Goal: Task Accomplishment & Management: Use online tool/utility

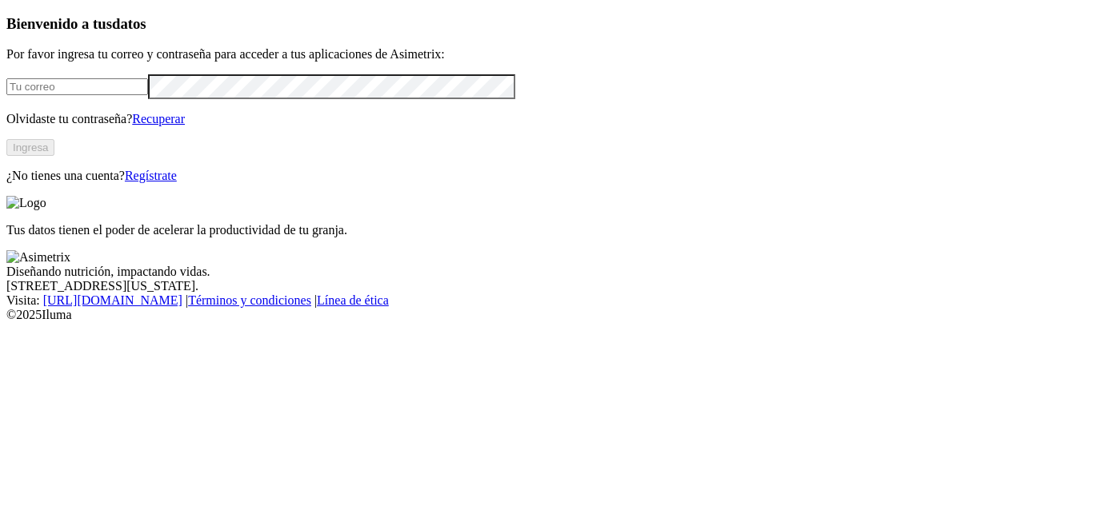
type input "[EMAIL_ADDRESS][DOMAIN_NAME]"
click at [54, 156] on button "Ingresa" at bounding box center [30, 147] width 48 height 17
